Goal: Information Seeking & Learning: Learn about a topic

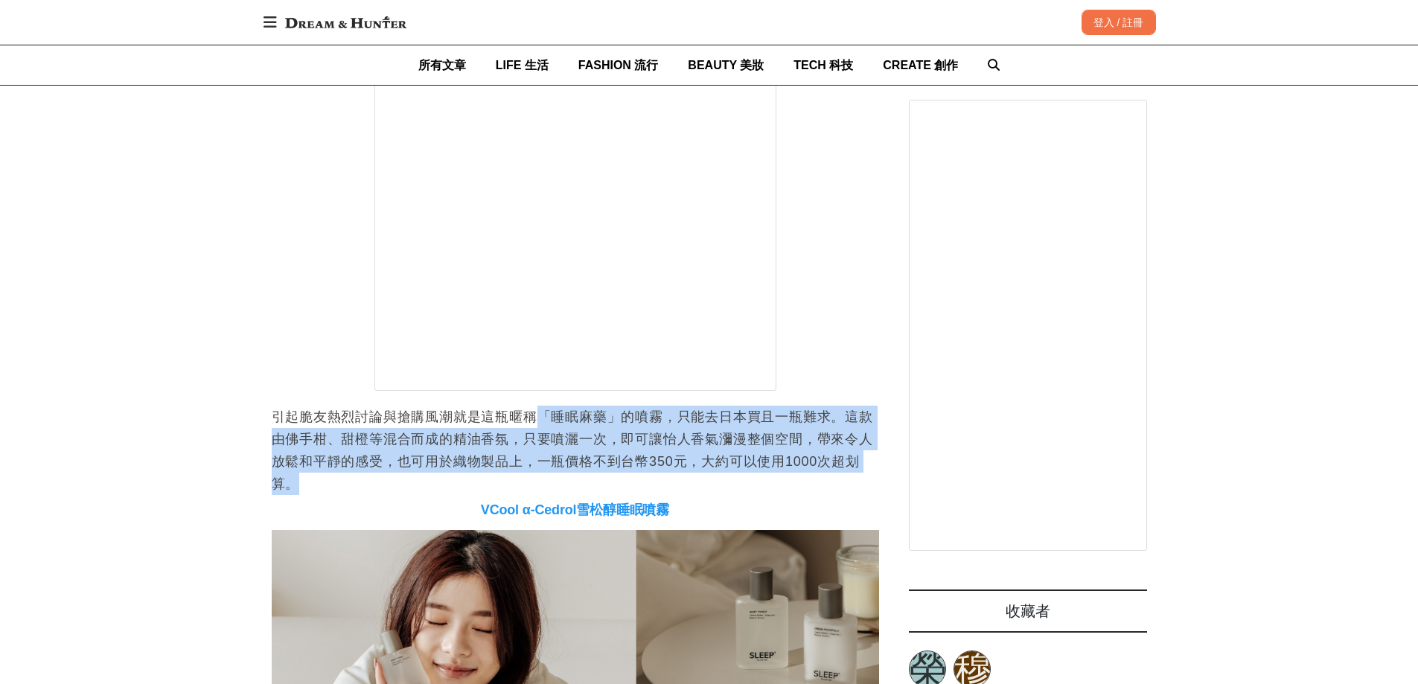
drag, startPoint x: 542, startPoint y: 424, endPoint x: 727, endPoint y: 488, distance: 195.2
click at [728, 488] on p "引起脆友熱烈討論與搶購風潮就是這瓶暱稱「睡眠麻藥」的噴霧，只能去日本買且一瓶難求。這款由佛手柑、甜橙等混合而成的精油香氛，只要噴灑一次，即可讓怡人香氣瀰漫整個…" at bounding box center [576, 450] width 608 height 89
click at [727, 488] on p "引起脆友熱烈討論與搶購風潮就是這瓶暱稱「睡眠麻藥」的噴霧，只能去日本買且一瓶難求。這款由佛手柑、甜橙等混合而成的精油香氛，只要噴灑一次，即可讓怡人香氣瀰漫整個…" at bounding box center [576, 450] width 608 height 89
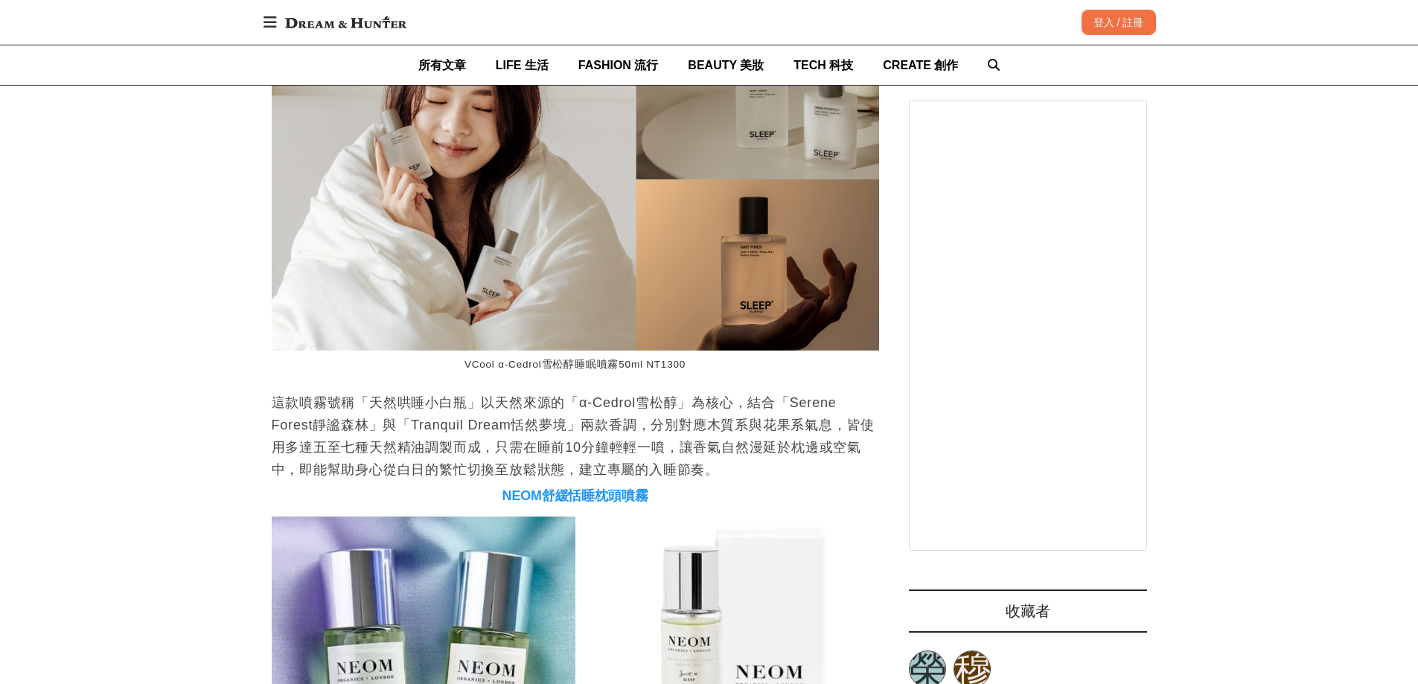
scroll to position [0, 608]
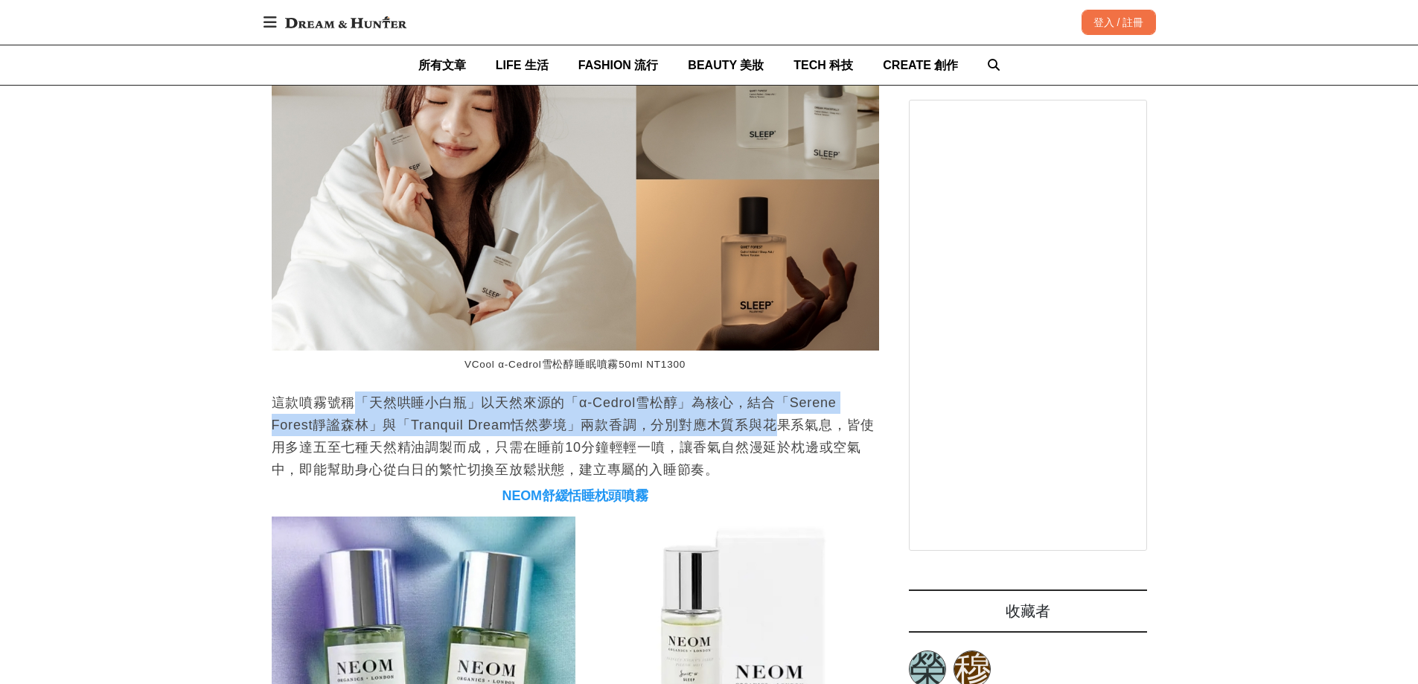
drag, startPoint x: 357, startPoint y: 410, endPoint x: 779, endPoint y: 426, distance: 421.7
click at [779, 426] on p "這款噴霧號稱「天然哄睡小白瓶」以天然來源的「α-Cedrol雪松醇」為核心，結合「Serene Forest靜謐森林」與「Tranquil Dream恬然夢境…" at bounding box center [576, 436] width 608 height 89
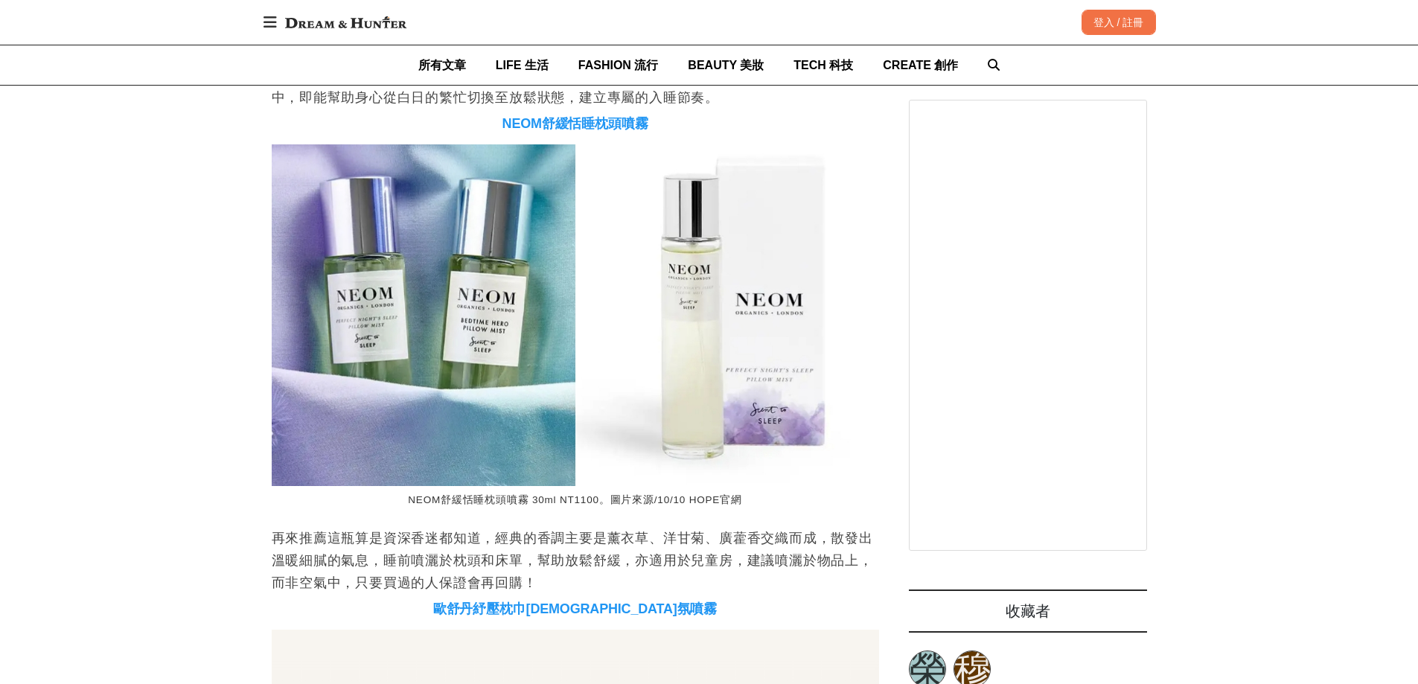
scroll to position [0, 2430]
click at [0, 306] on div "首頁 / 保養技巧 [URL][DOMAIN_NAME] 收藏 買不到無印良品「睡眠麻藥」沒關係，網友激推這6款「睡眠噴霧」完全是最頂的助眠神器！ [PERS…" at bounding box center [709, 470] width 1418 height 7996
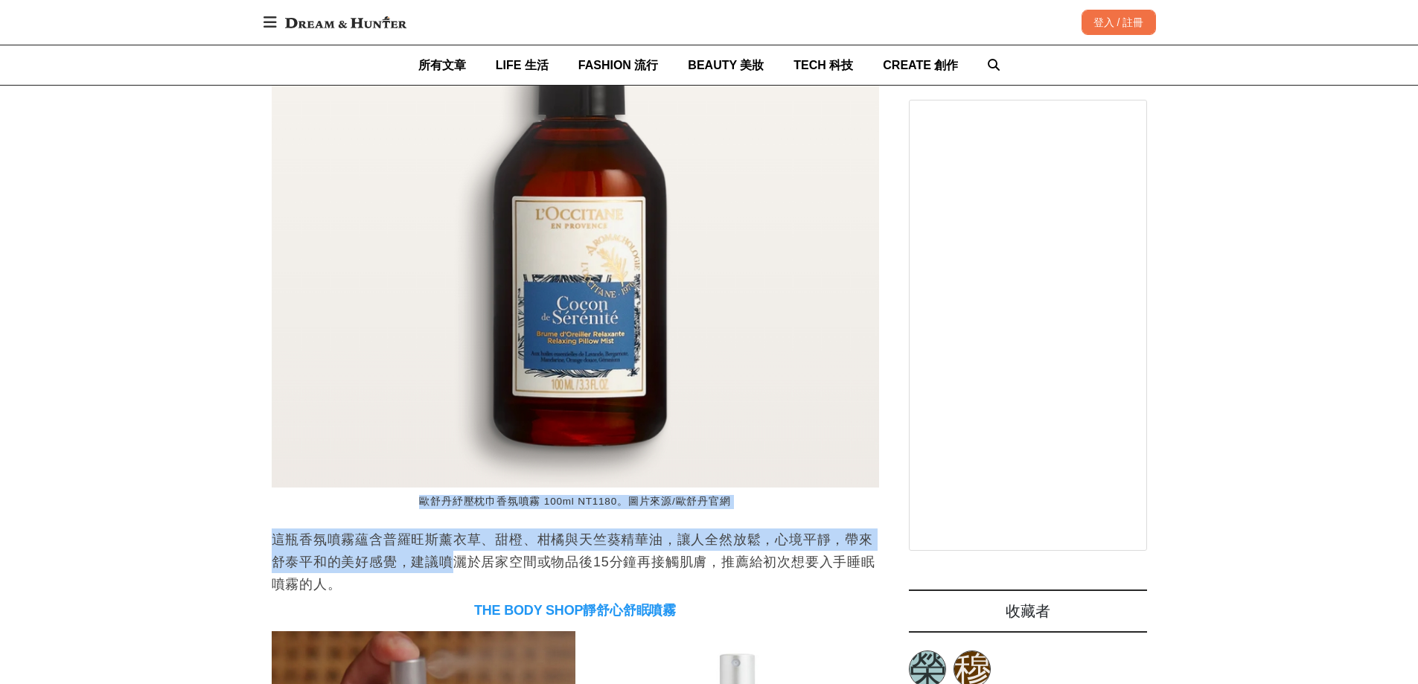
scroll to position [0, 608]
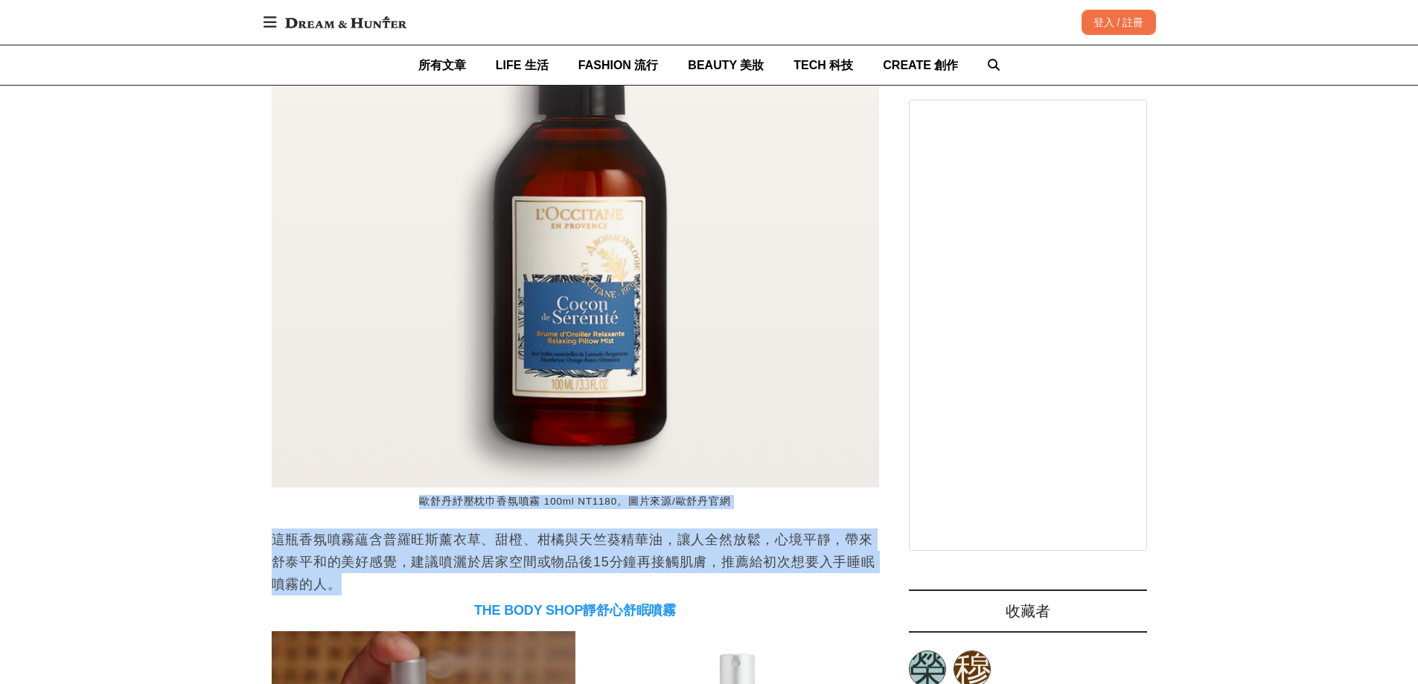
drag, startPoint x: 407, startPoint y: 503, endPoint x: 612, endPoint y: 589, distance: 222.9
click at [612, 589] on p "這瓶香氛噴霧蘊含普羅旺斯薰衣草、甜橙、柑橘與天竺葵精華油，讓人全然放鬆，心境平靜，帶來舒泰平和的美好感覺，建議噴灑於居家空間或物品後15分鐘再接觸肌膚，推薦給…" at bounding box center [576, 562] width 608 height 67
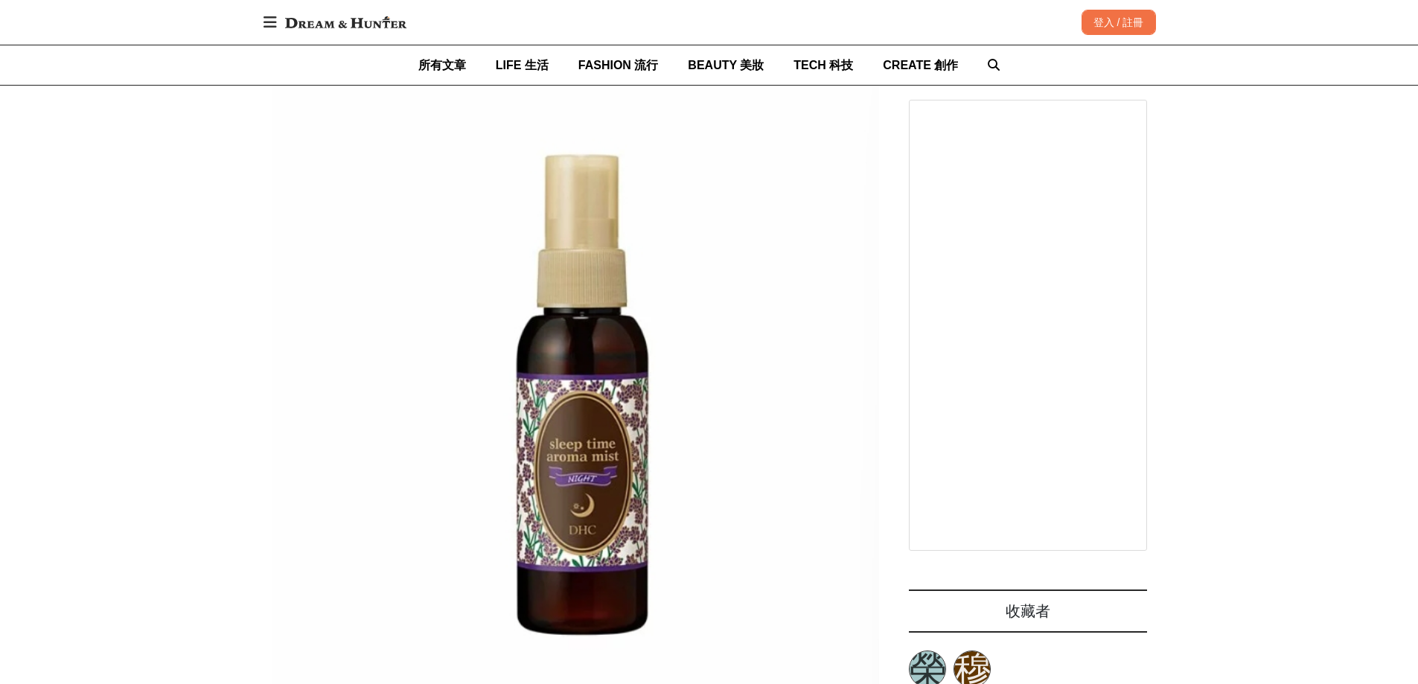
scroll to position [0, 0]
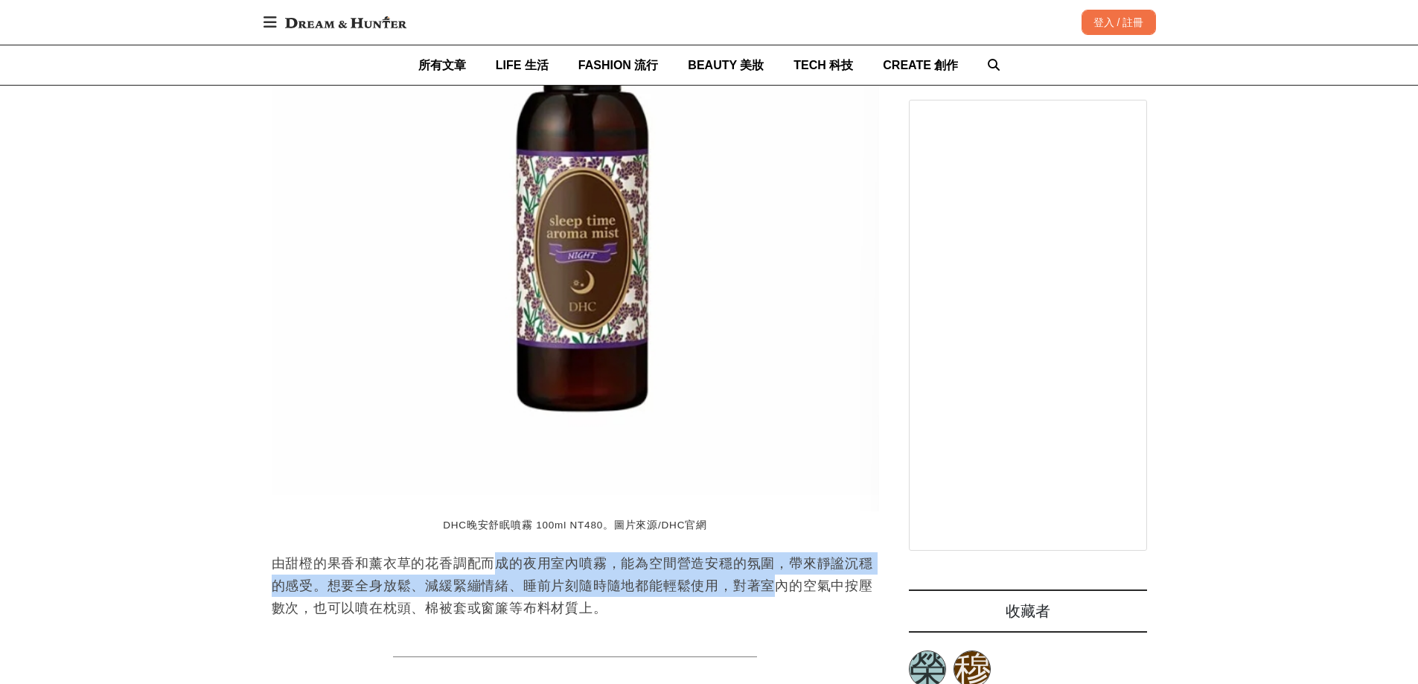
drag, startPoint x: 538, startPoint y: 549, endPoint x: 776, endPoint y: 581, distance: 240.4
click at [776, 582] on p "由甜橙的果香和薰衣草的花香調配而成的夜用室內噴霧，能為空間營造安穩的氛圍，帶來靜謐沉穩的感受。想要全身放鬆、減緩緊繃情緒、睡前片刻隨時隨地都能輕鬆使用，對著室…" at bounding box center [576, 585] width 608 height 67
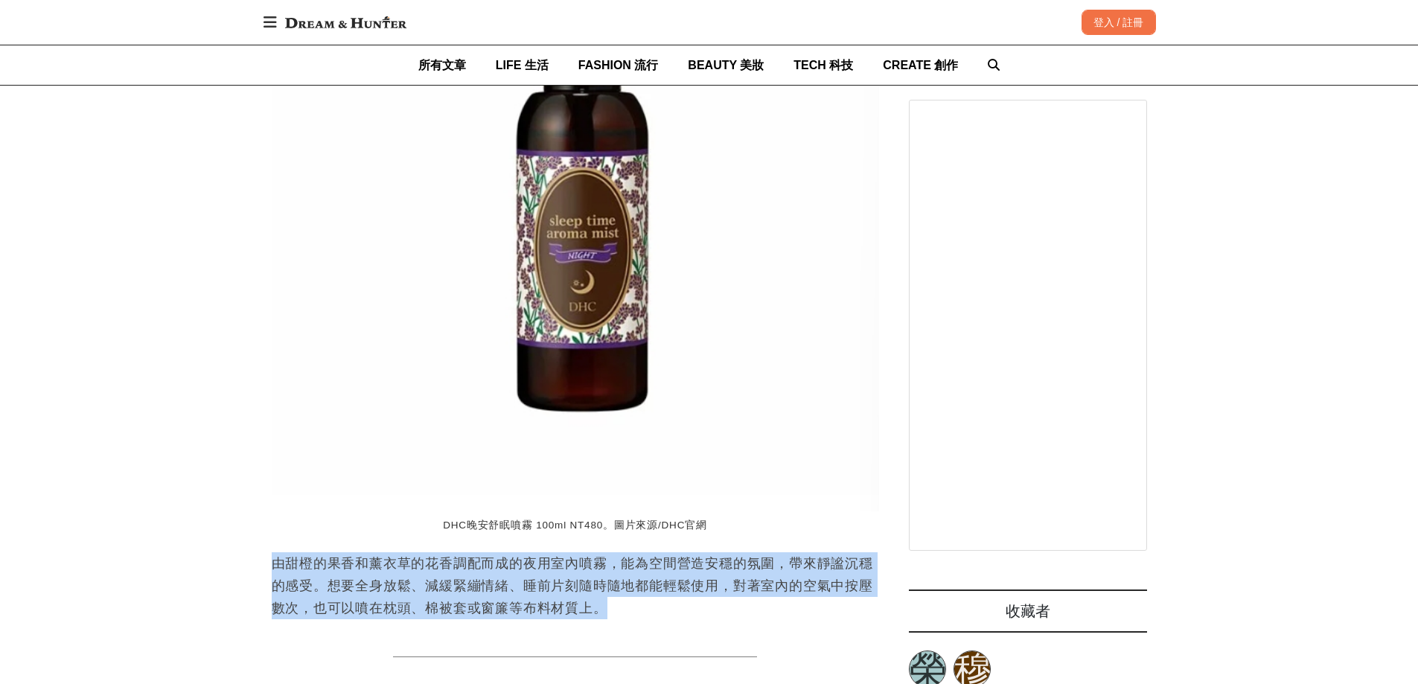
drag, startPoint x: 309, startPoint y: 570, endPoint x: 701, endPoint y: 637, distance: 397.3
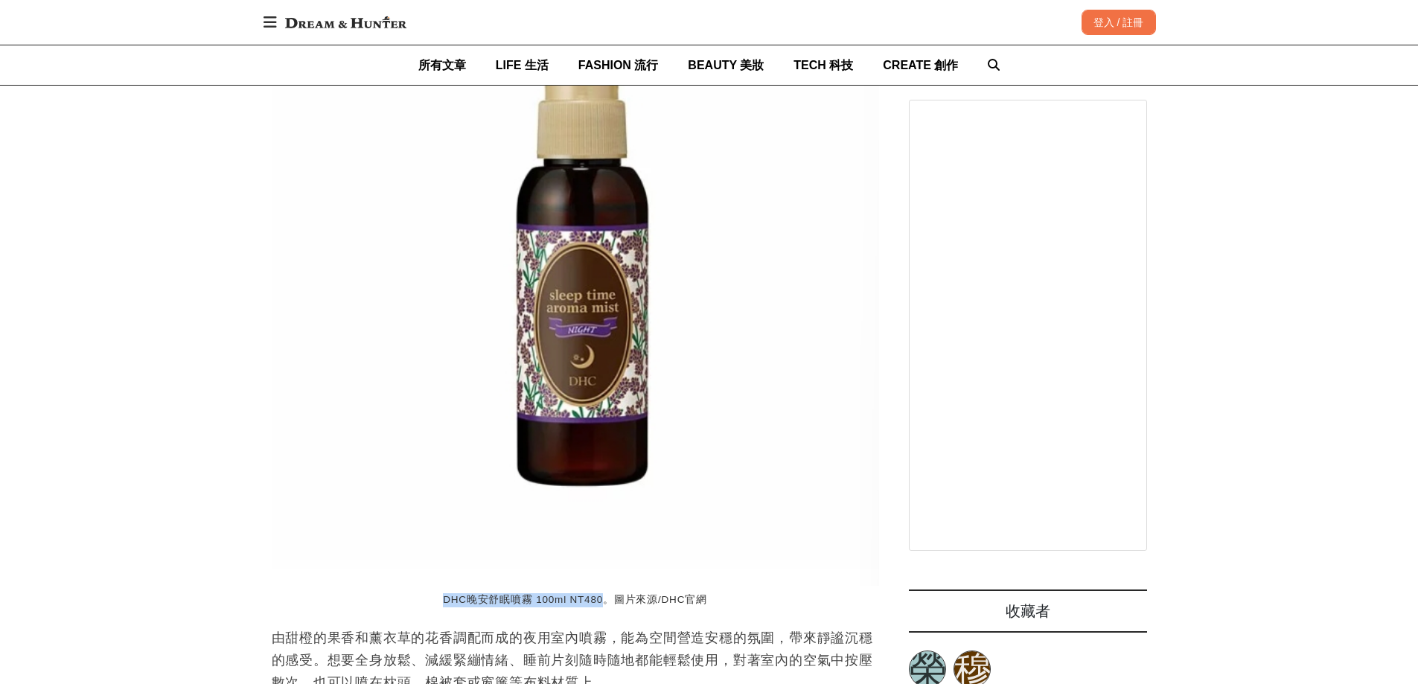
drag, startPoint x: 448, startPoint y: 603, endPoint x: 603, endPoint y: 600, distance: 154.9
click at [603, 600] on figcaption "DHC晚安舒眠噴霧 100ml NT480。圖片來源/DHC官網" at bounding box center [576, 600] width 608 height 29
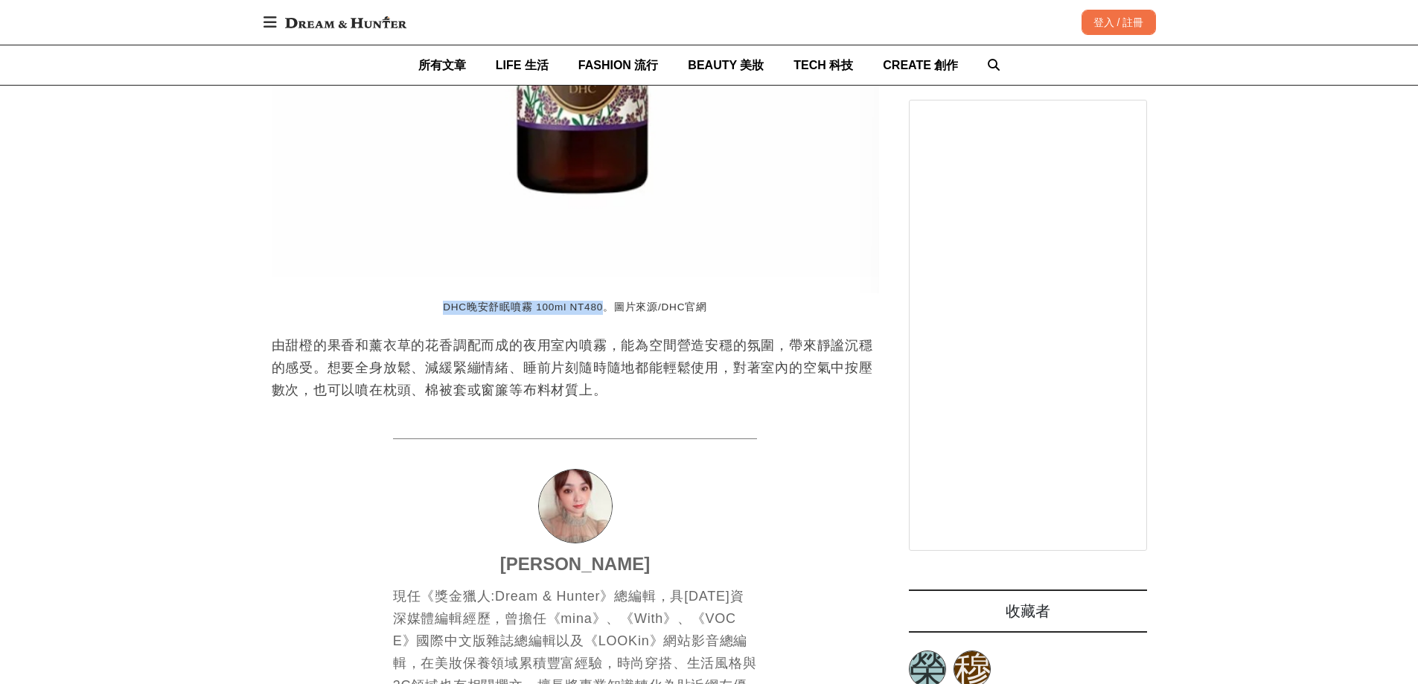
scroll to position [5792, 0]
